Goal: Task Accomplishment & Management: Use online tool/utility

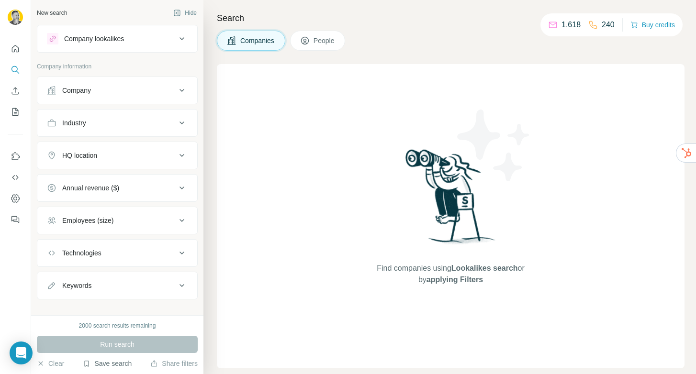
click at [118, 361] on button "Save search" at bounding box center [107, 364] width 49 height 10
click at [129, 342] on div "View my saved searches" at bounding box center [134, 346] width 101 height 19
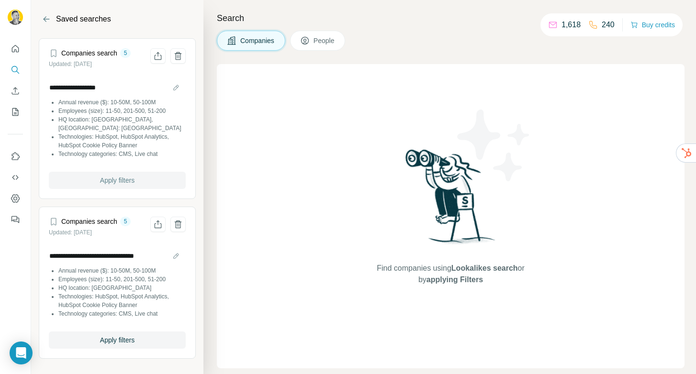
click at [106, 176] on span "Apply filters" at bounding box center [117, 181] width 34 height 10
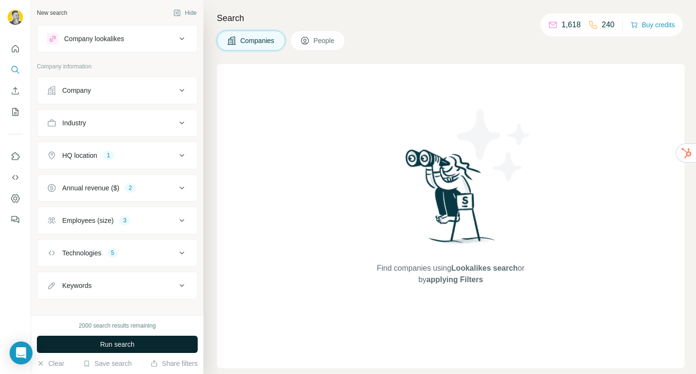
click at [118, 343] on span "Run search" at bounding box center [117, 345] width 34 height 10
click at [177, 364] on button "Share filters" at bounding box center [173, 364] width 47 height 10
click at [19, 352] on icon "Open Intercom Messenger" at bounding box center [20, 353] width 11 height 12
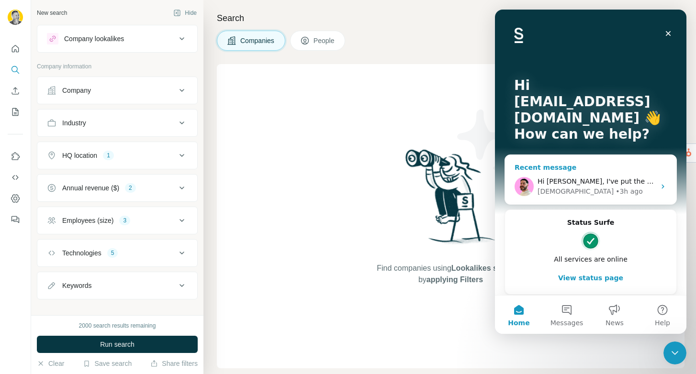
click at [616, 190] on div "• 3h ago" at bounding box center [629, 192] width 27 height 10
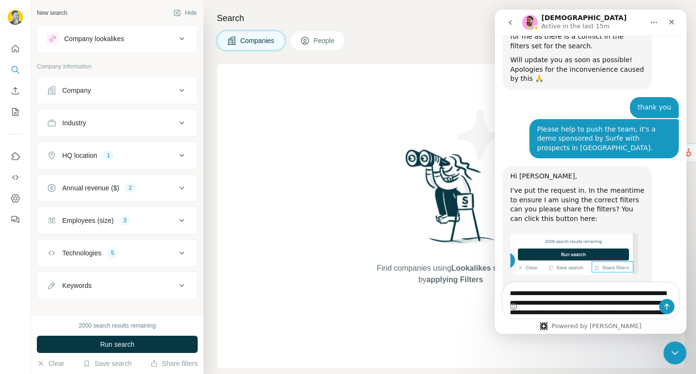
scroll to position [2246, 0]
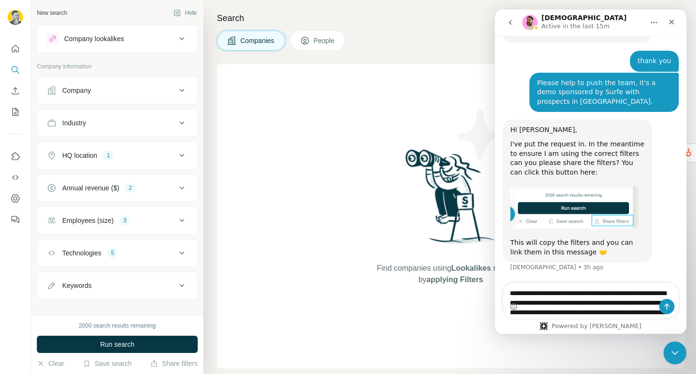
type textarea "**********"
click at [668, 306] on icon "Send a message…" at bounding box center [667, 307] width 8 height 8
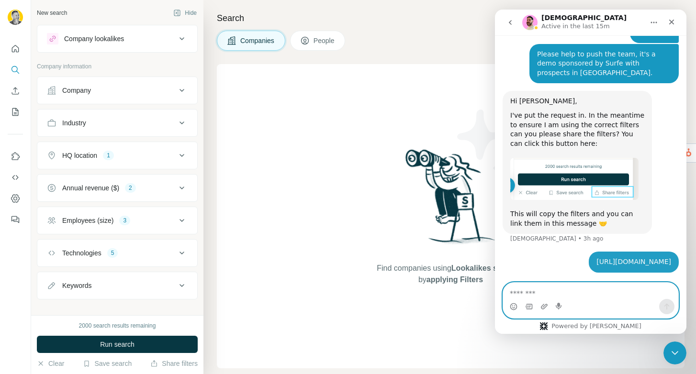
scroll to position [2283, 0]
type textarea "**********"
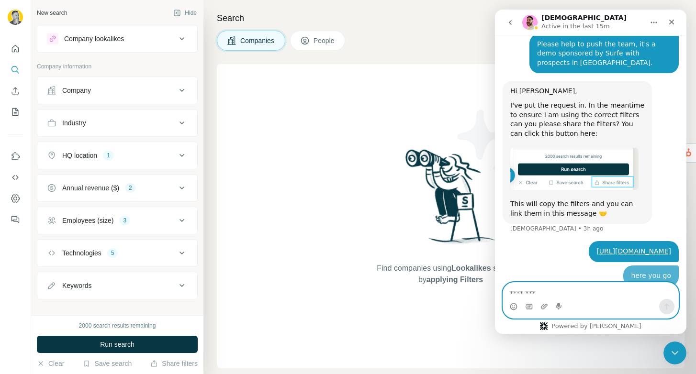
scroll to position [2305, 0]
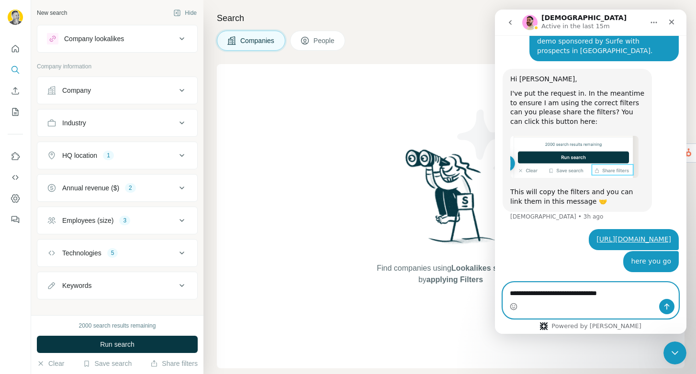
type textarea "**********"
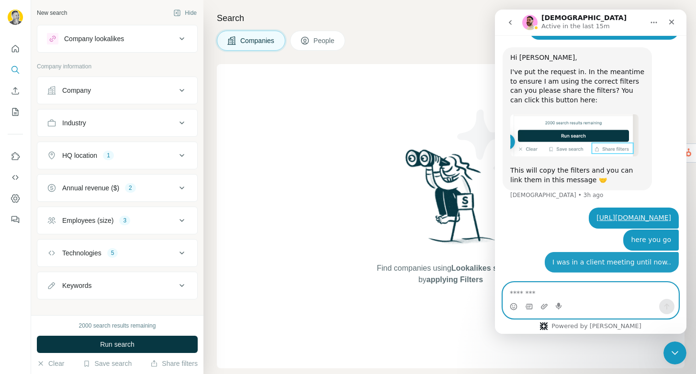
scroll to position [2327, 0]
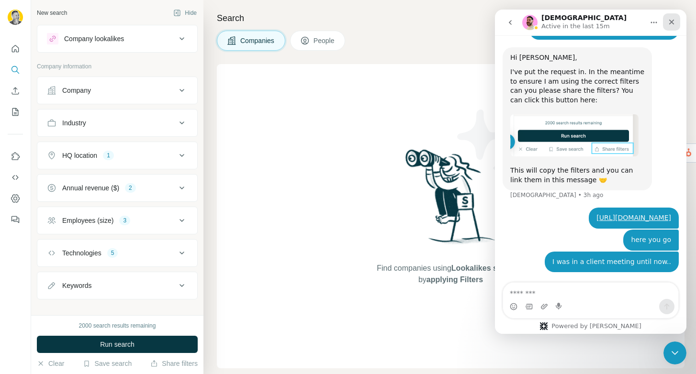
click at [670, 22] on icon "Close" at bounding box center [672, 22] width 8 height 8
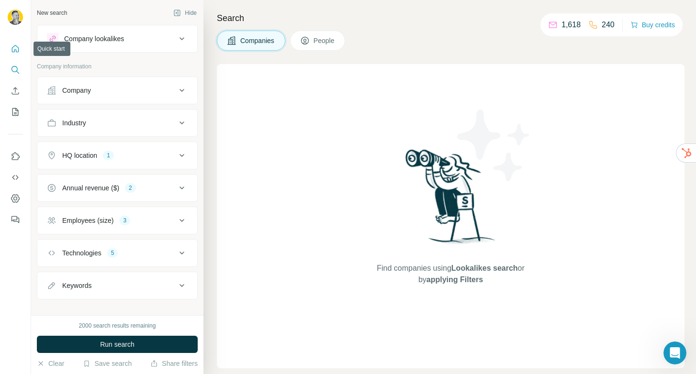
click at [30, 45] on div at bounding box center [15, 131] width 31 height 194
click at [11, 51] on icon "Quick start" at bounding box center [16, 49] width 10 height 10
